Goal: Navigation & Orientation: Find specific page/section

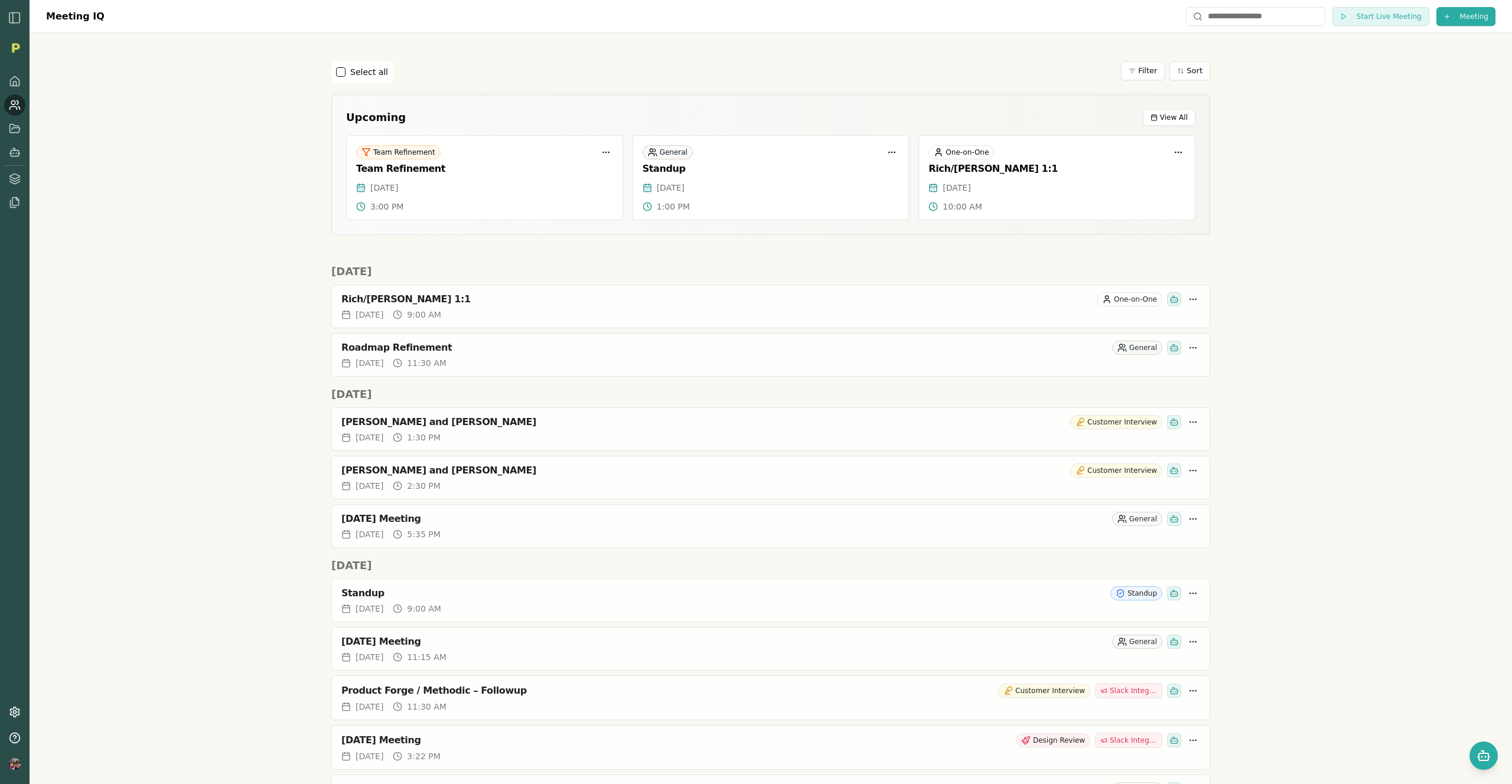
scroll to position [912, 0]
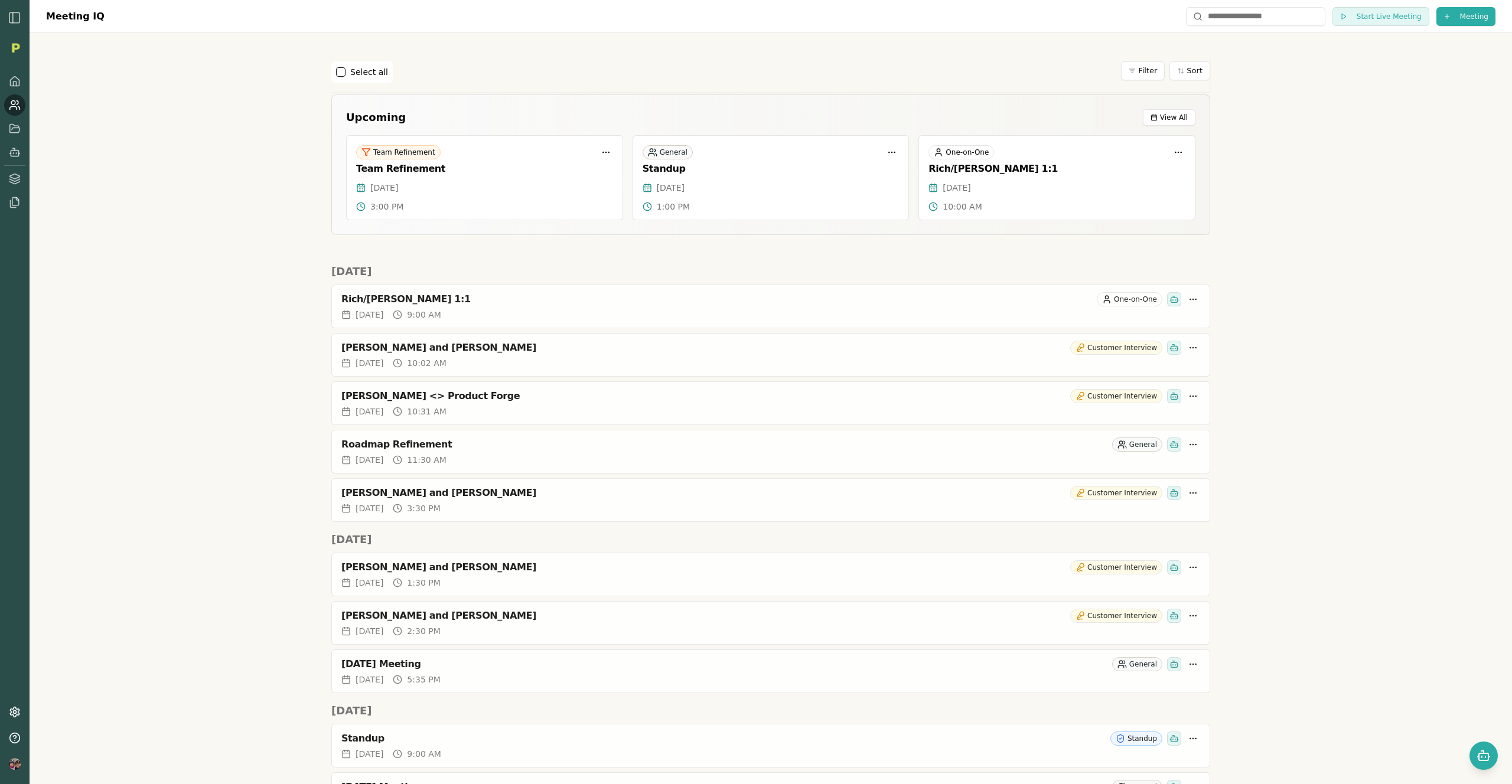
click at [224, 226] on div "Meeting IQ Start Live Meeting Meeting Select all Filter Sort Upcoming View All …" at bounding box center [771, 392] width 1483 height 784
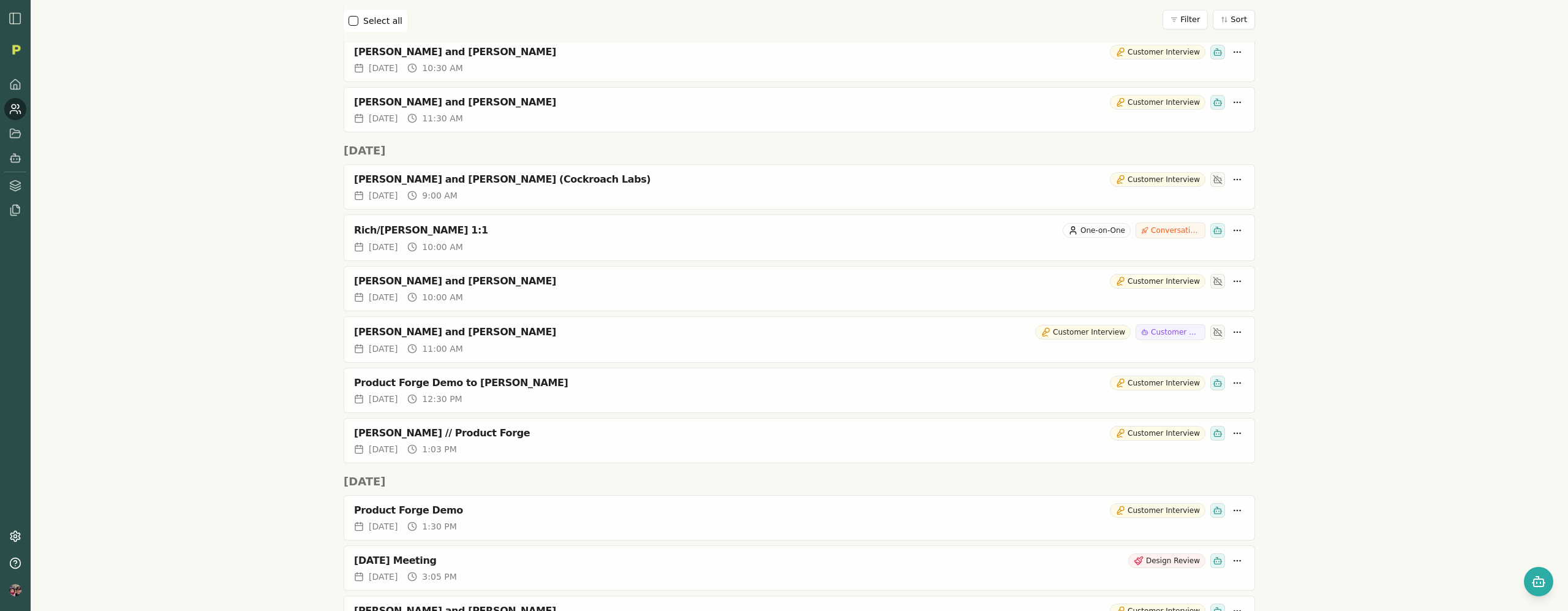
scroll to position [2541, 0]
